Goal: Browse casually

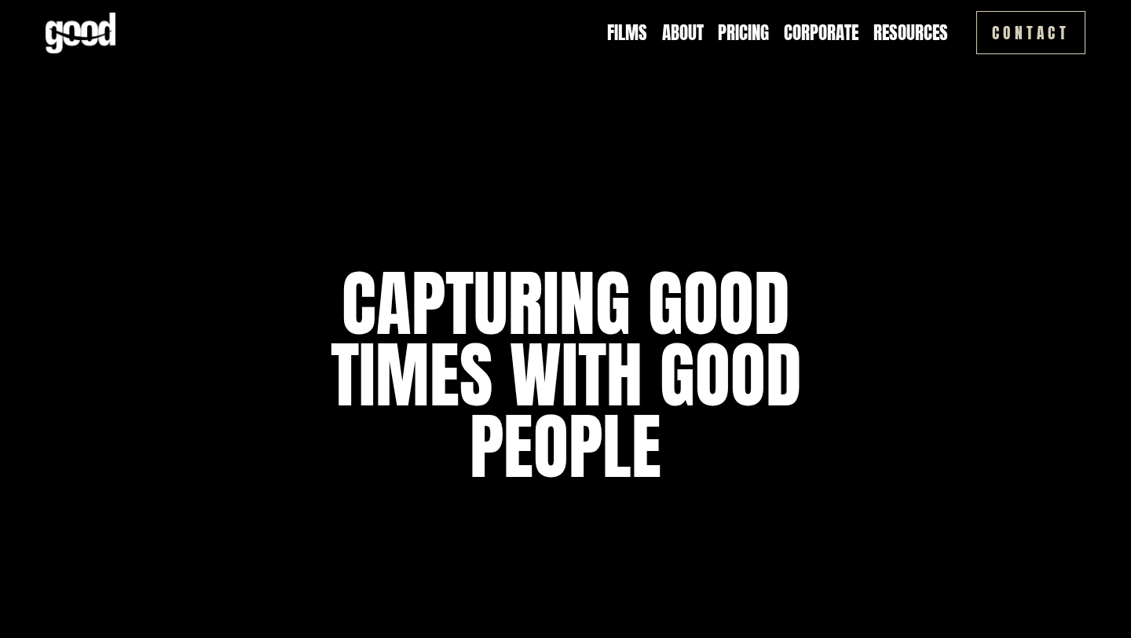
click at [617, 31] on link "Films" at bounding box center [627, 32] width 40 height 25
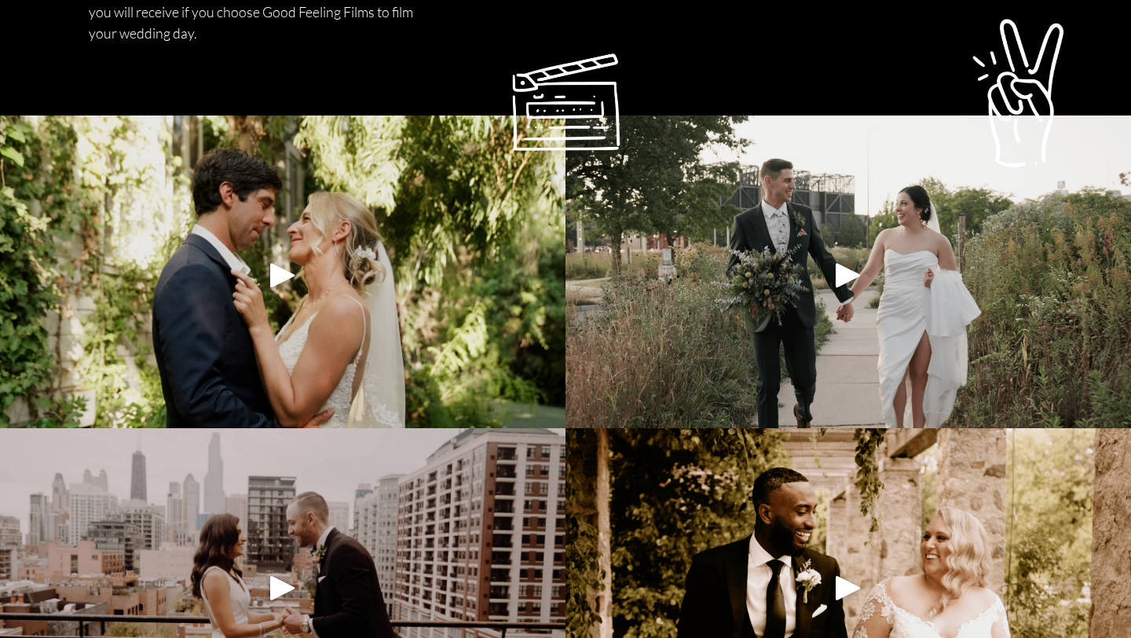
scroll to position [1007, 0]
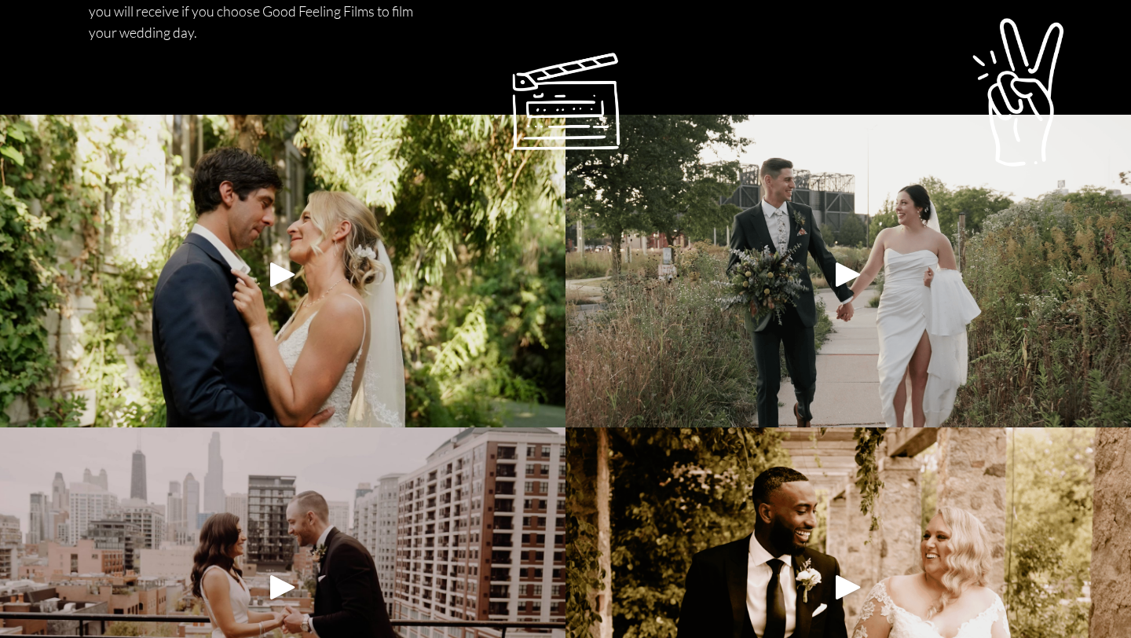
click at [281, 273] on div "Play" at bounding box center [283, 274] width 38 height 38
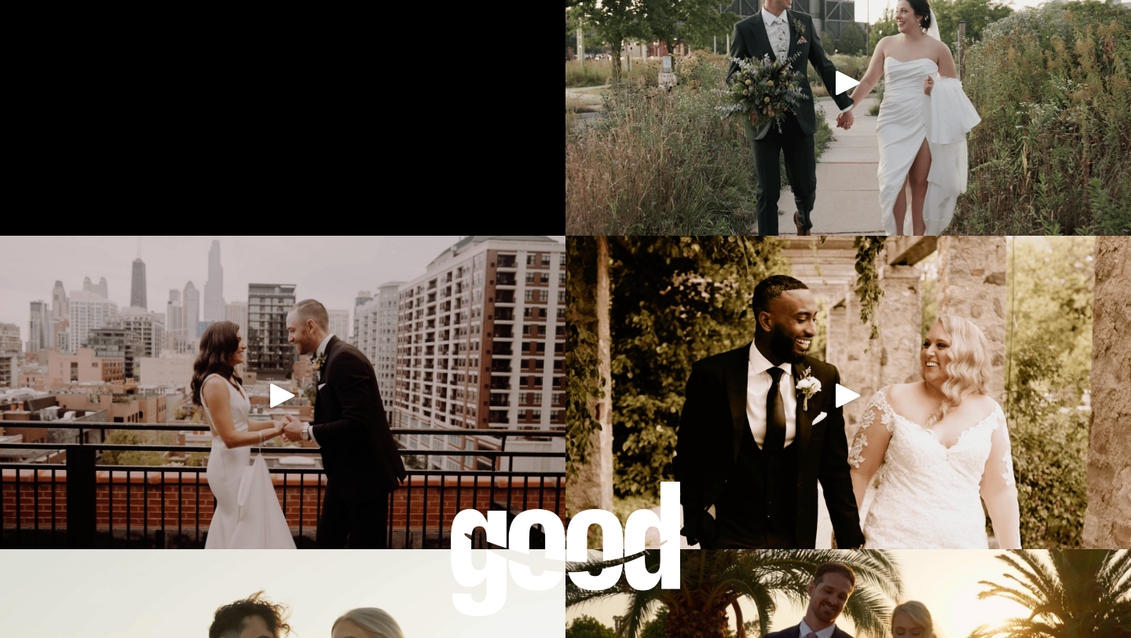
scroll to position [1218, 0]
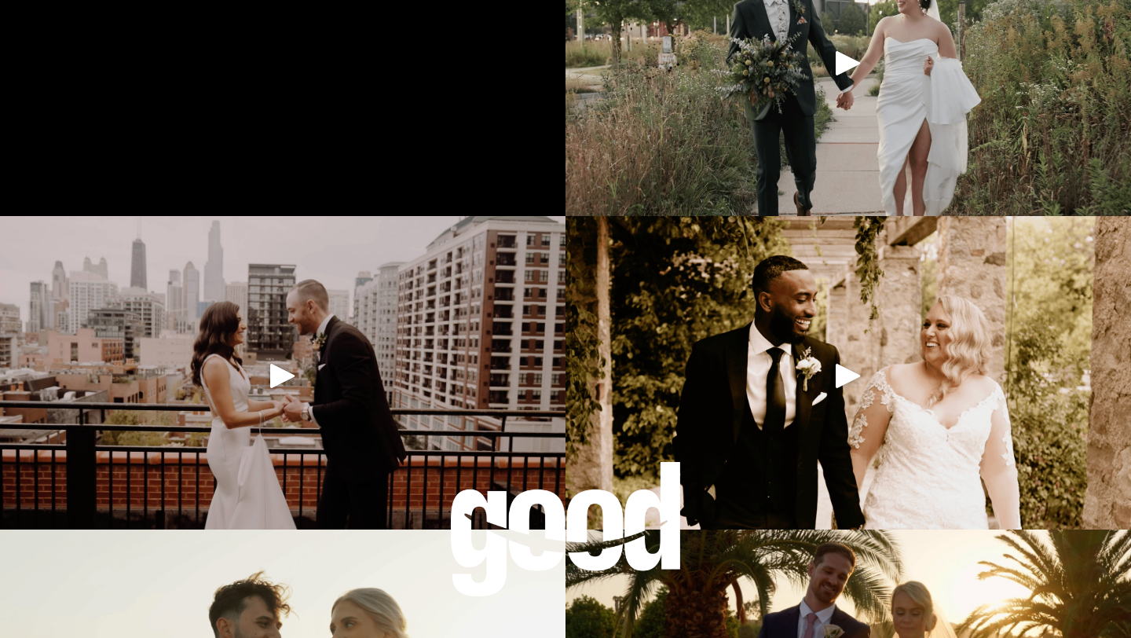
click at [280, 378] on div "Play" at bounding box center [283, 375] width 38 height 38
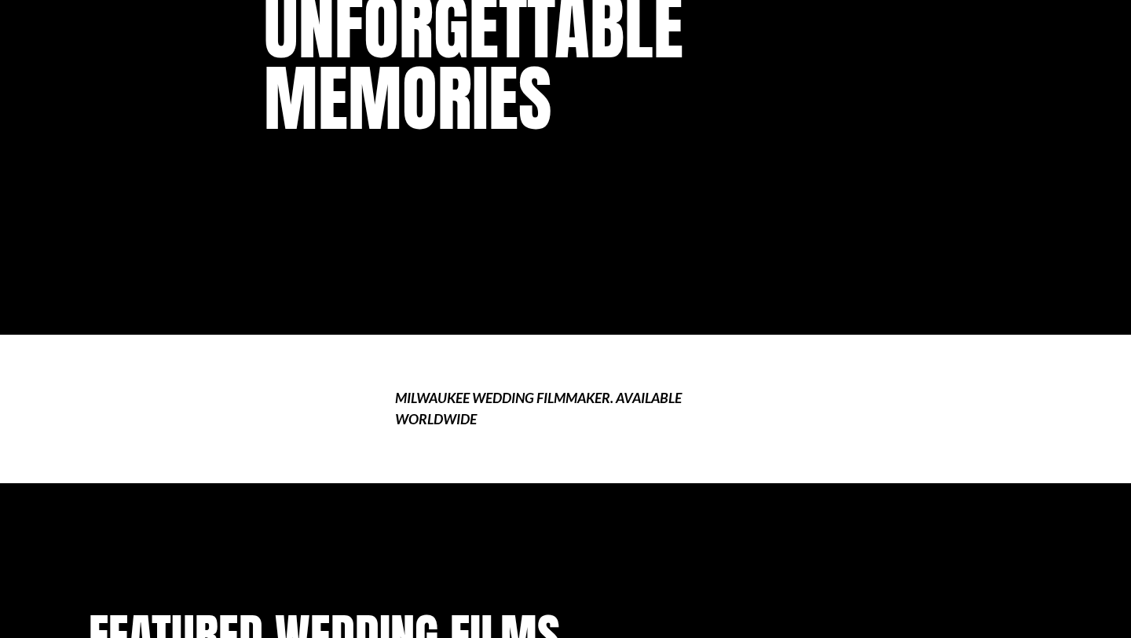
scroll to position [0, 0]
